Goal: Transaction & Acquisition: Purchase product/service

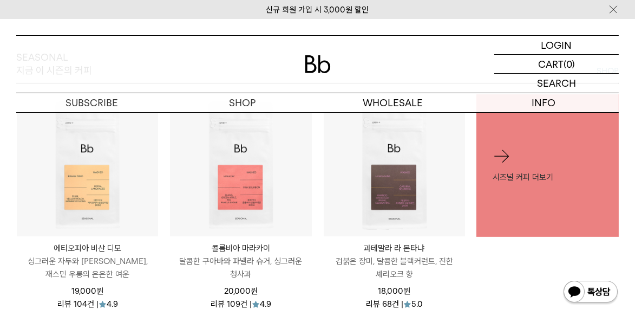
scroll to position [361, 0]
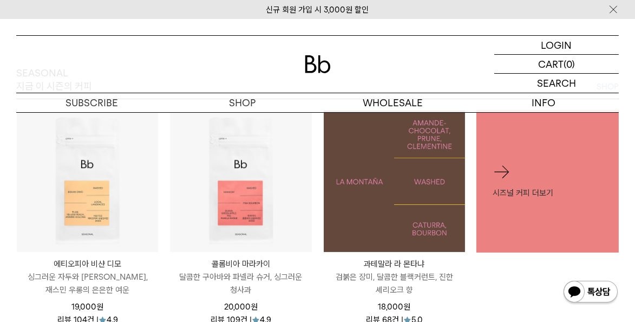
click at [389, 195] on img at bounding box center [394, 180] width 141 height 141
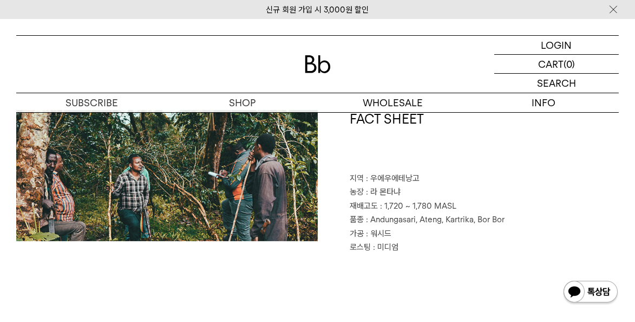
scroll to position [217, 0]
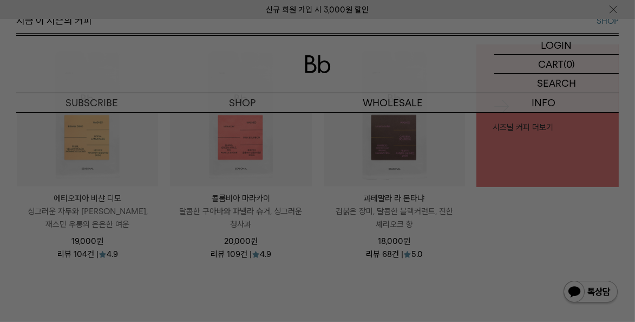
scroll to position [432, 0]
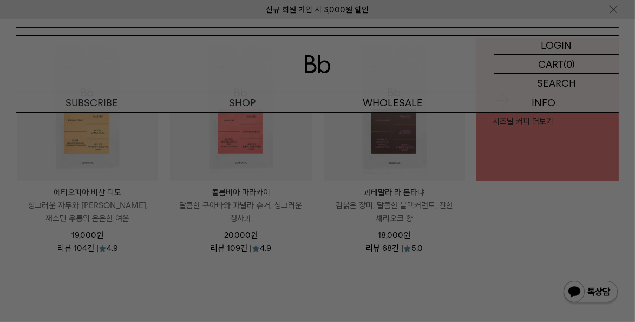
click at [167, 284] on div at bounding box center [317, 161] width 635 height 322
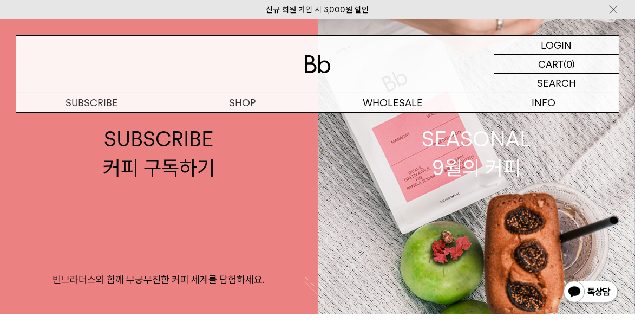
scroll to position [0, 0]
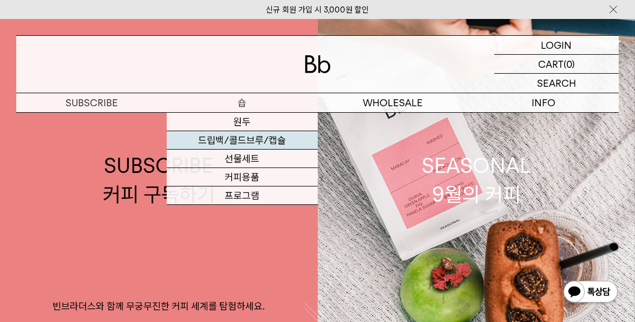
click at [244, 140] on link "드립백/콜드브루/캡슐" at bounding box center [242, 140] width 151 height 18
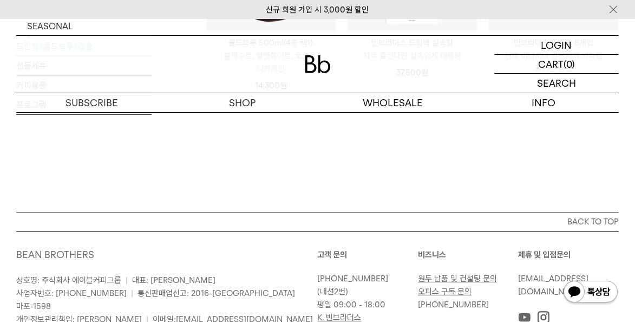
scroll to position [744, 0]
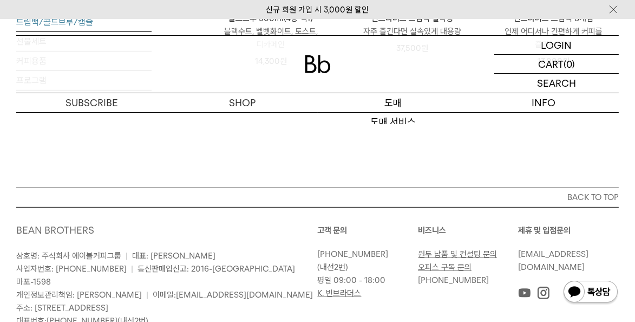
click at [396, 106] on p "도매" at bounding box center [393, 102] width 151 height 19
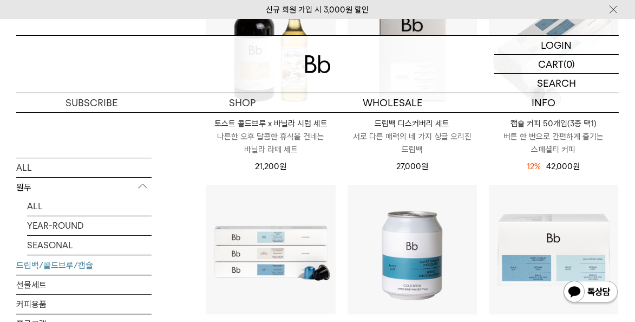
scroll to position [95, 0]
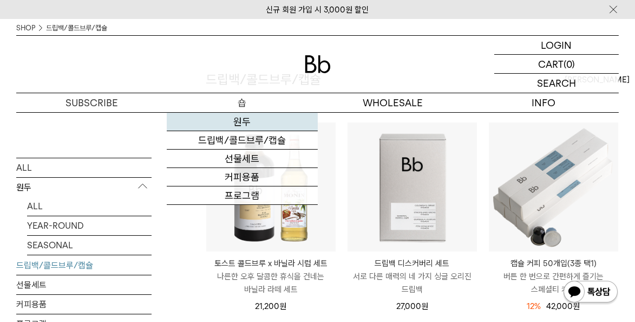
click at [243, 120] on link "원두" at bounding box center [242, 122] width 151 height 18
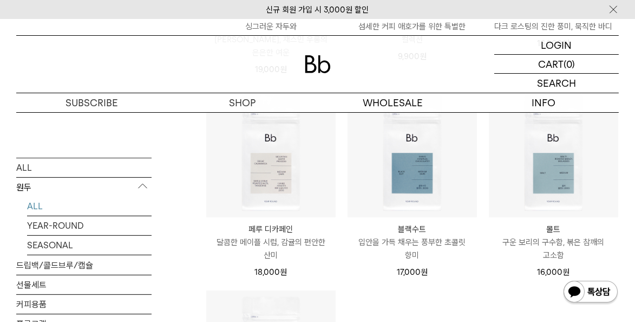
scroll to position [723, 0]
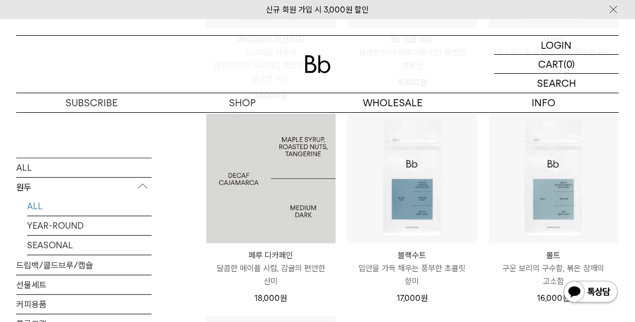
click at [266, 191] on img at bounding box center [270, 178] width 129 height 129
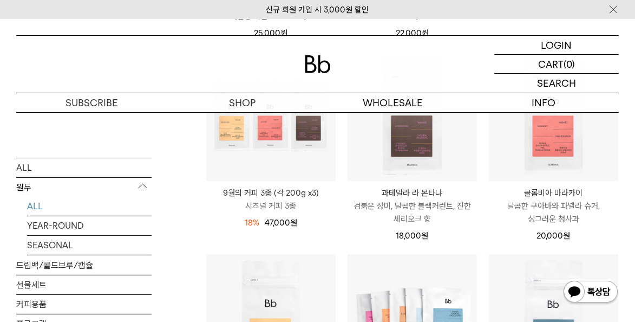
scroll to position [344, 0]
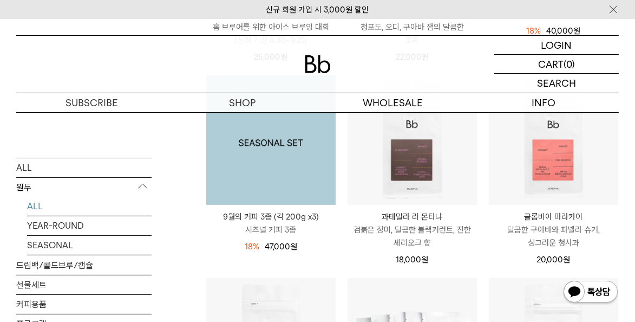
click at [264, 178] on img at bounding box center [270, 139] width 129 height 129
